Goal: Information Seeking & Learning: Learn about a topic

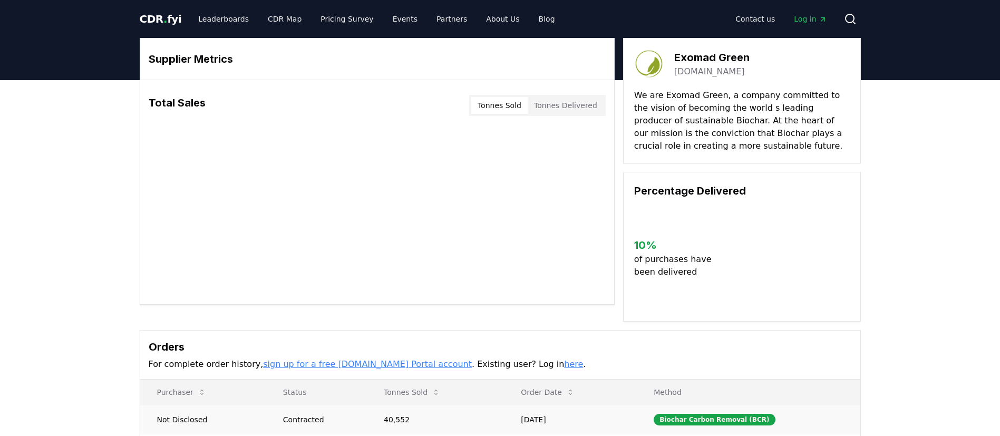
scroll to position [211, 0]
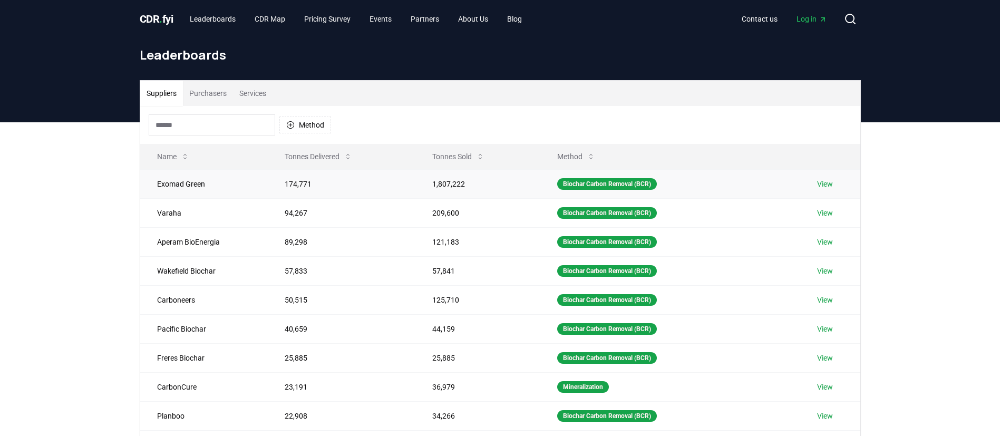
click at [822, 183] on link "View" at bounding box center [825, 184] width 16 height 11
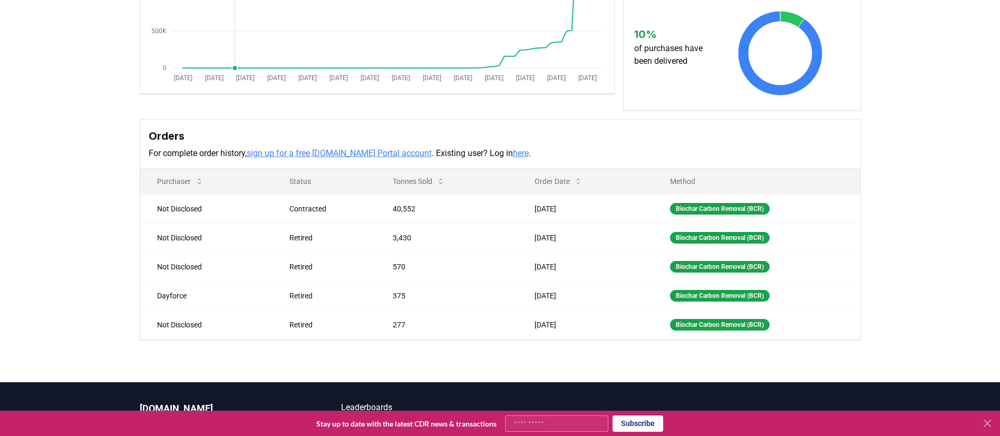
scroll to position [311, 0]
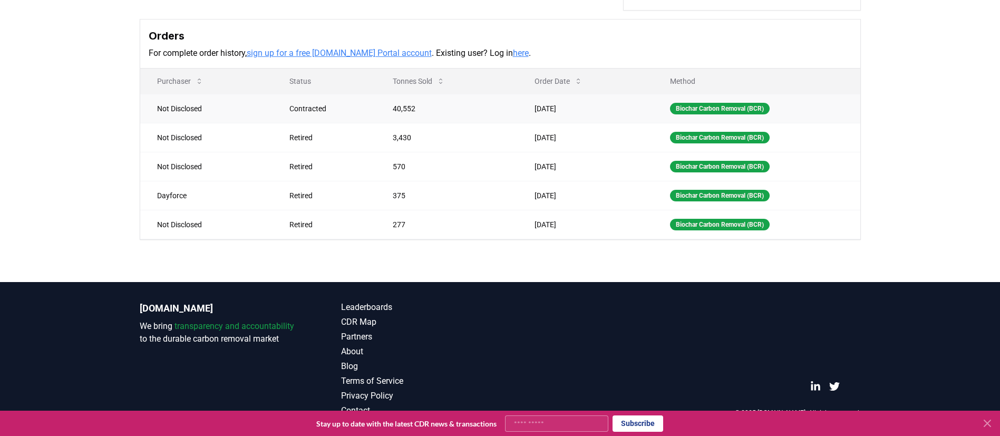
click at [404, 111] on td "40,552" at bounding box center [447, 108] width 142 height 29
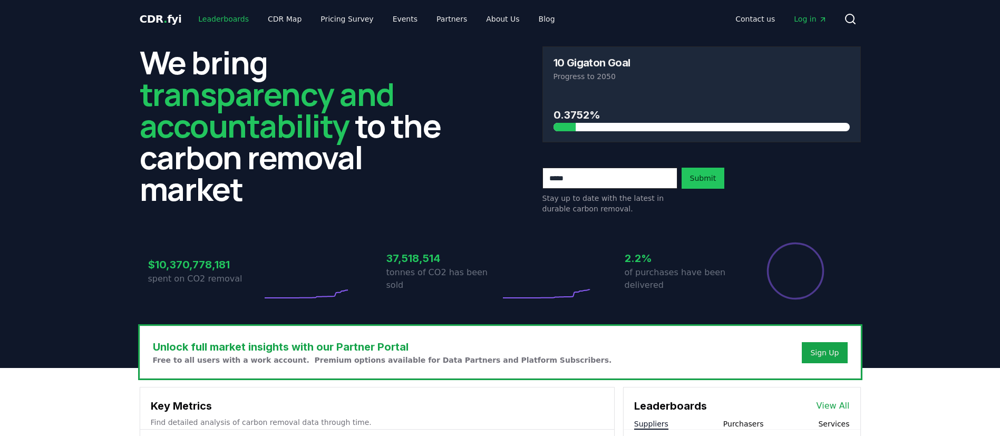
click at [200, 25] on link "Leaderboards" at bounding box center [223, 18] width 67 height 19
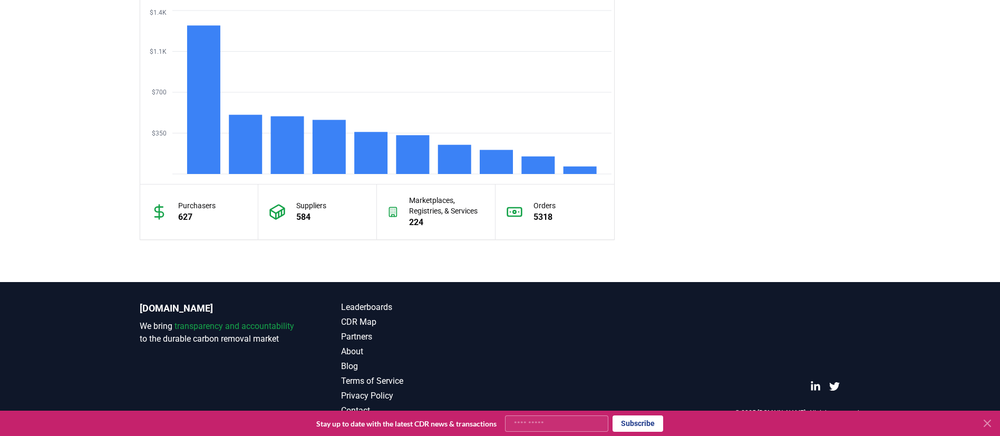
scroll to position [866, 0]
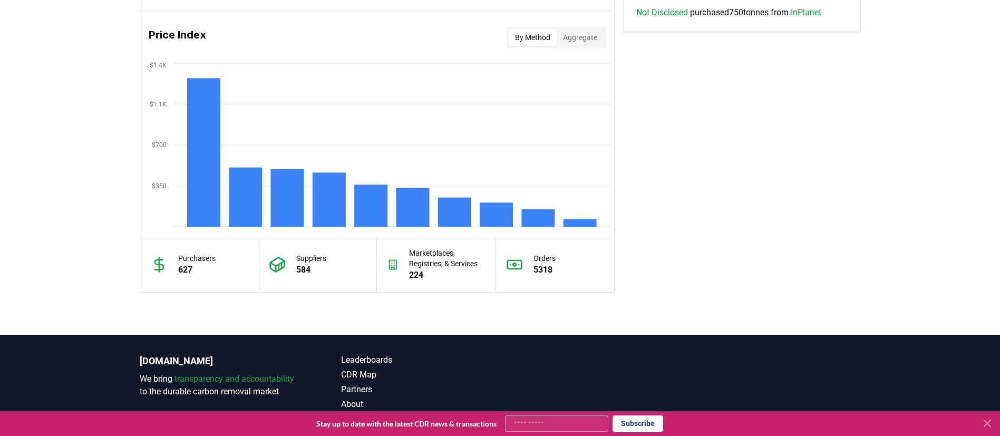
click at [587, 41] on button "Aggregate" at bounding box center [580, 37] width 47 height 17
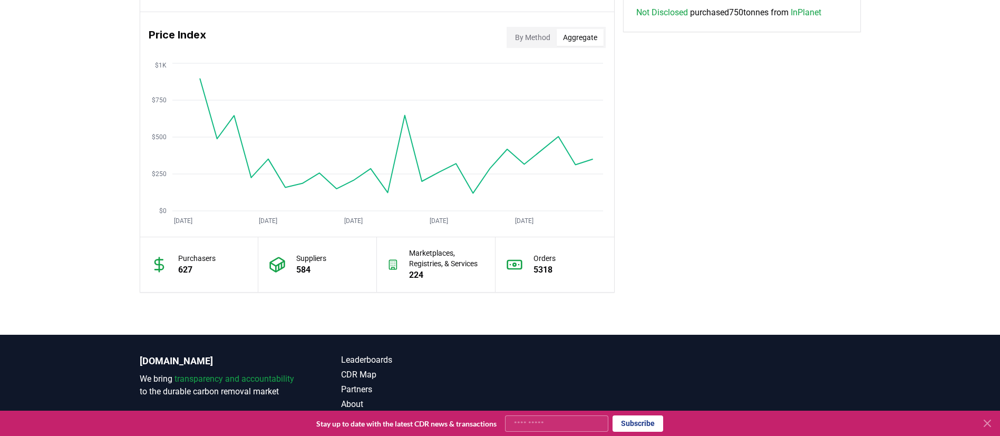
click at [509, 32] on button "By Method" at bounding box center [533, 37] width 48 height 17
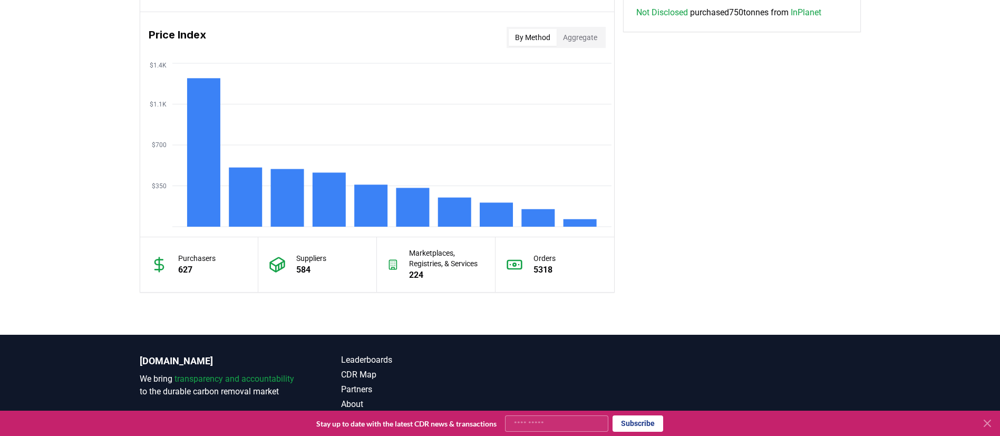
scroll to position [814, 0]
